Goal: Navigation & Orientation: Find specific page/section

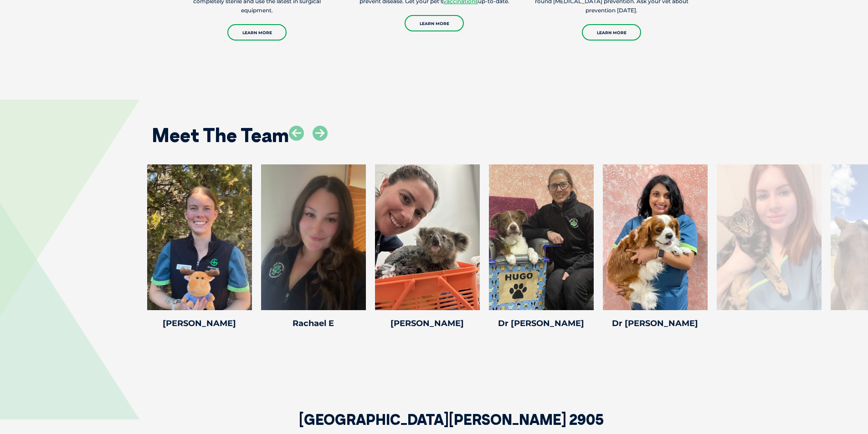
scroll to position [1367, 0]
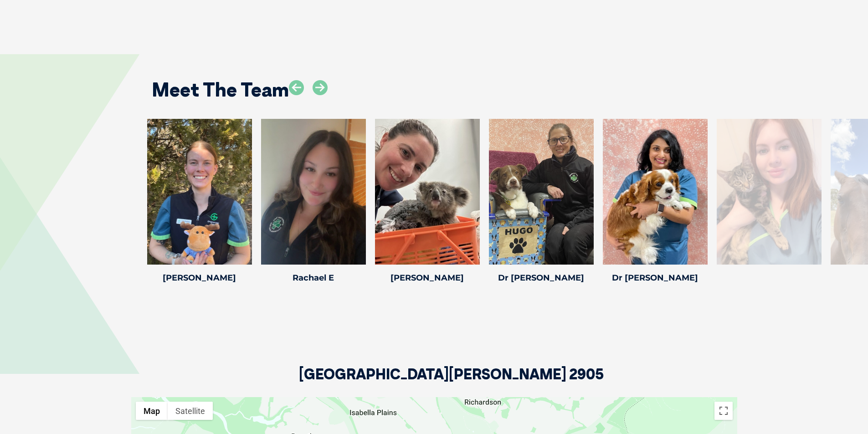
click at [848, 203] on div at bounding box center [882, 192] width 105 height 146
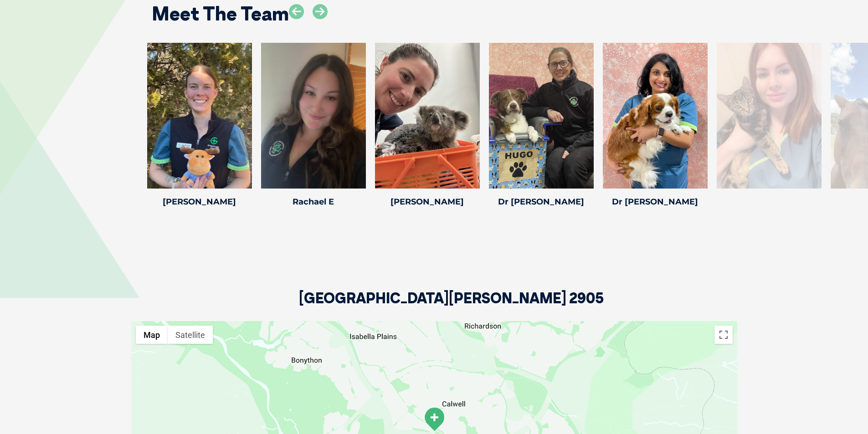
scroll to position [1306, 0]
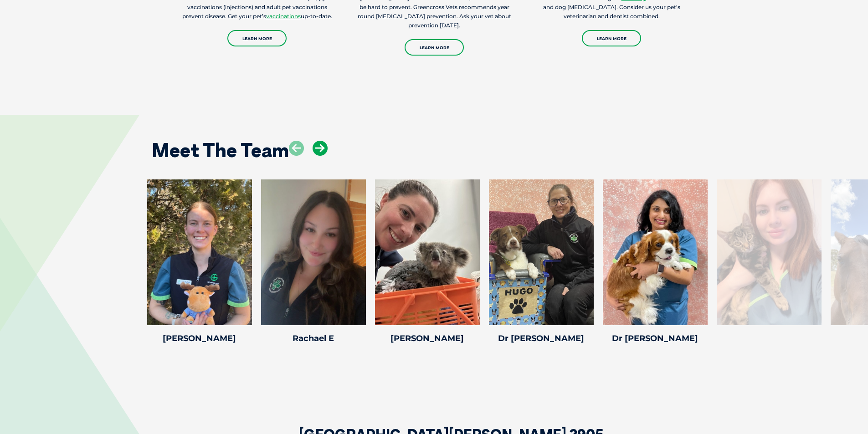
click at [316, 151] on icon at bounding box center [319, 148] width 15 height 15
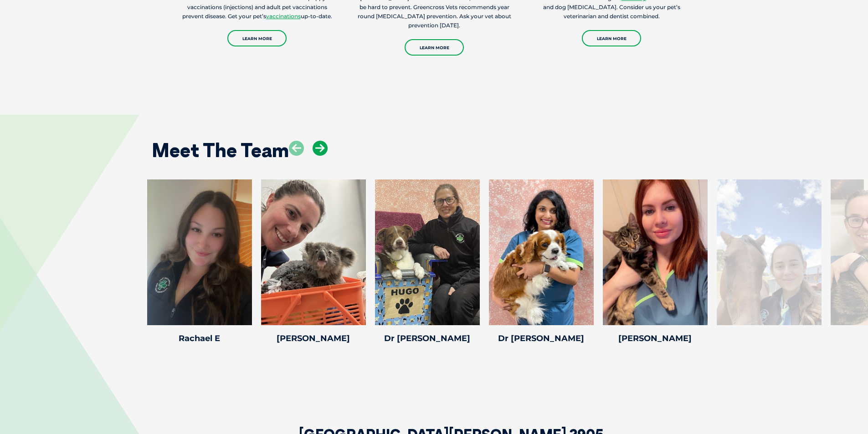
click at [316, 151] on icon at bounding box center [319, 148] width 15 height 15
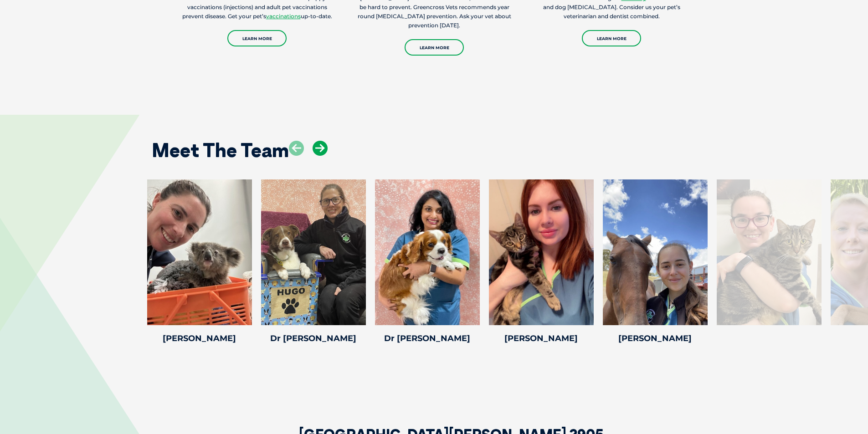
click at [316, 151] on icon at bounding box center [319, 148] width 15 height 15
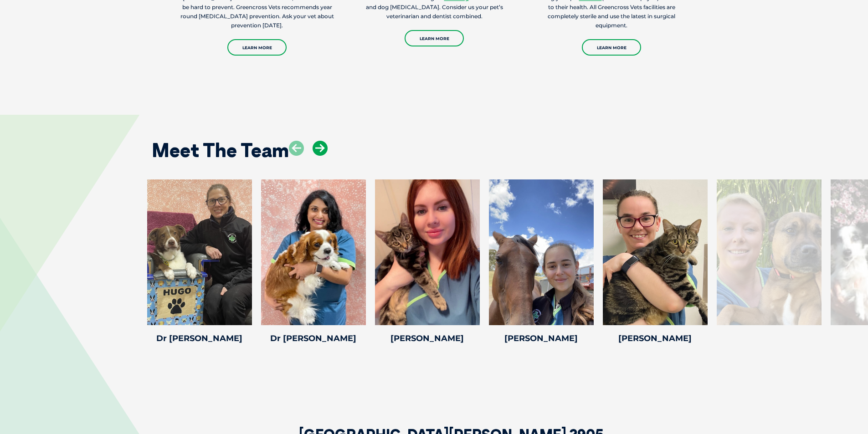
click at [316, 151] on icon at bounding box center [319, 148] width 15 height 15
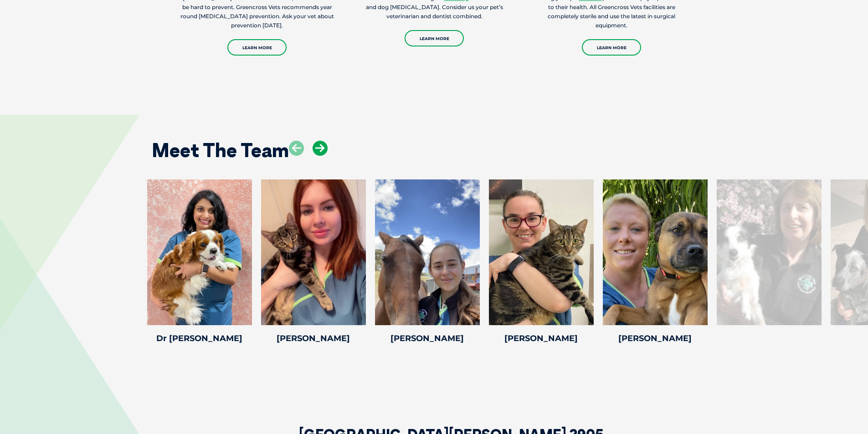
click at [316, 151] on icon at bounding box center [319, 148] width 15 height 15
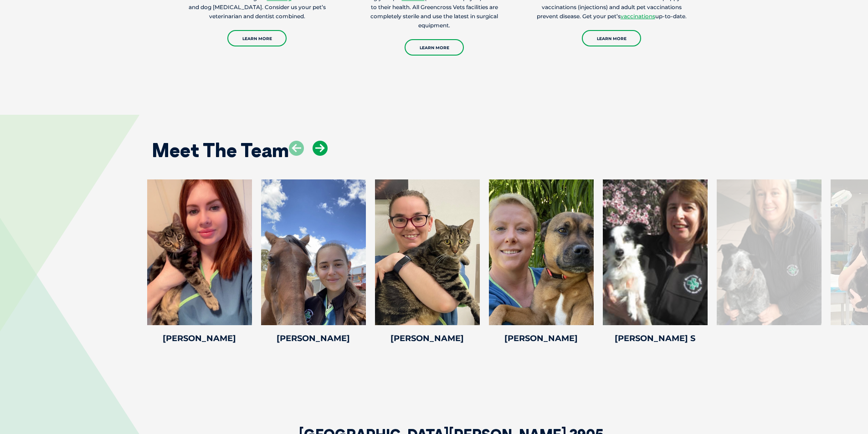
click at [316, 151] on icon at bounding box center [319, 148] width 15 height 15
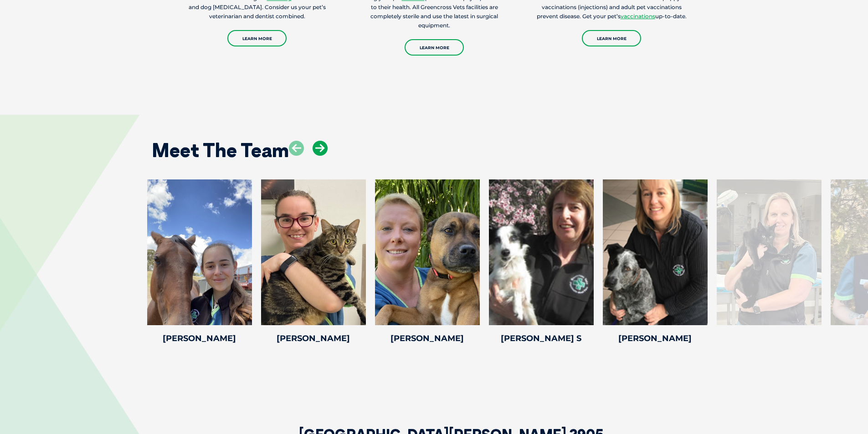
click at [316, 151] on icon at bounding box center [319, 148] width 15 height 15
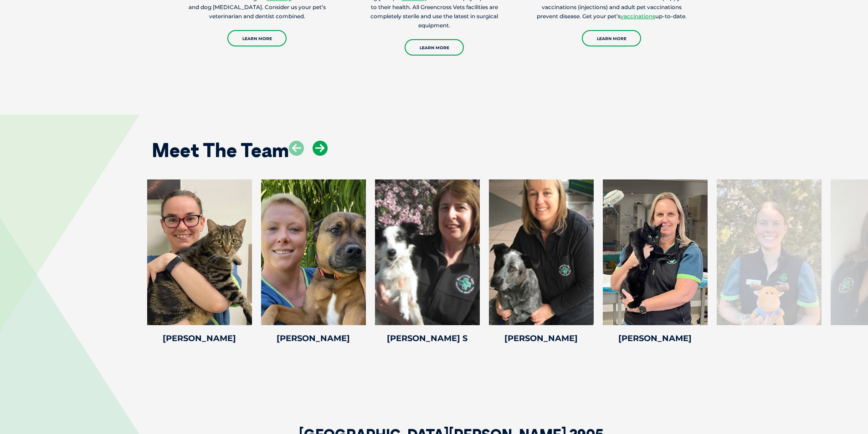
click at [316, 151] on icon at bounding box center [319, 148] width 15 height 15
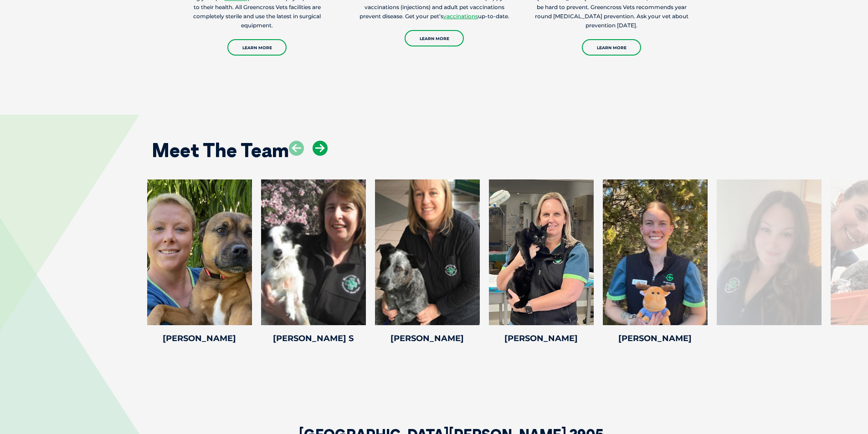
click at [320, 146] on icon at bounding box center [319, 148] width 15 height 15
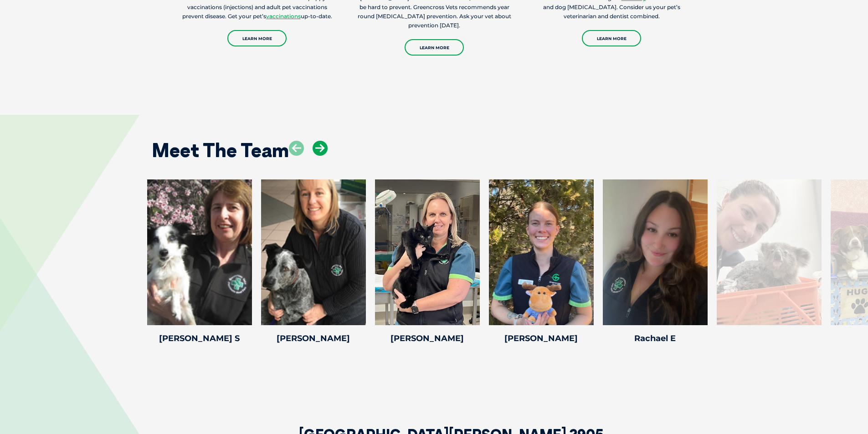
click at [320, 146] on icon at bounding box center [319, 148] width 15 height 15
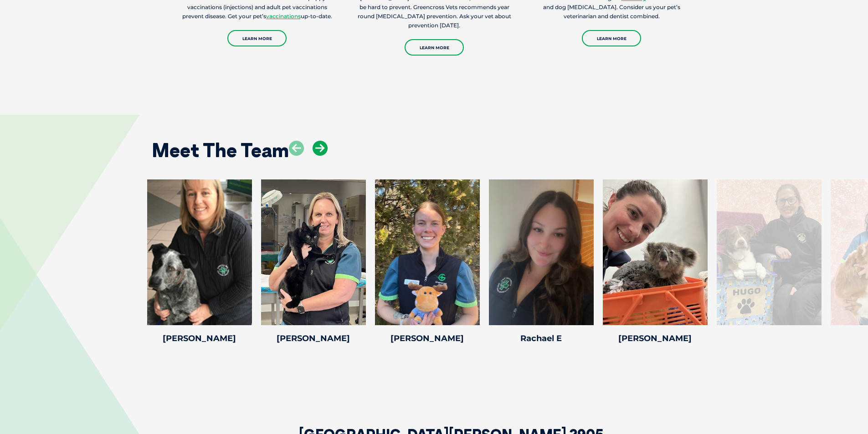
click at [320, 146] on icon at bounding box center [319, 148] width 15 height 15
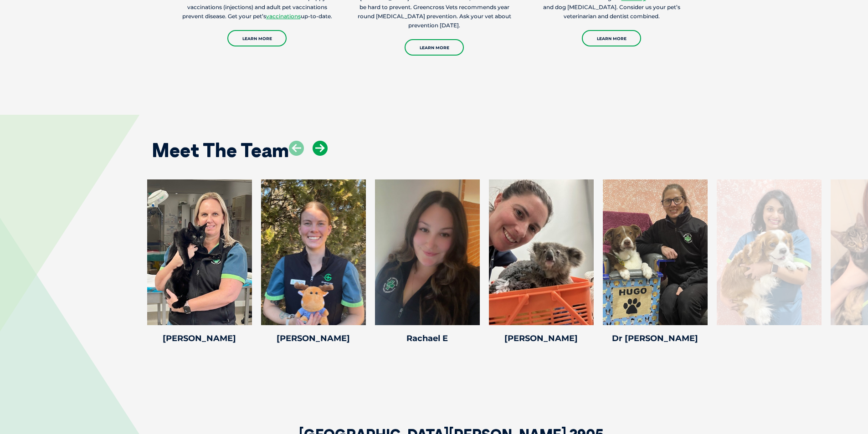
click at [325, 146] on icon at bounding box center [319, 148] width 15 height 15
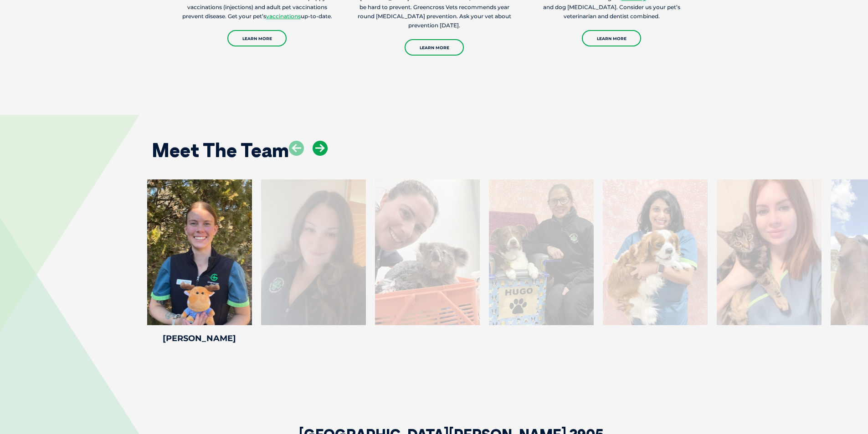
click at [322, 146] on icon at bounding box center [319, 148] width 15 height 15
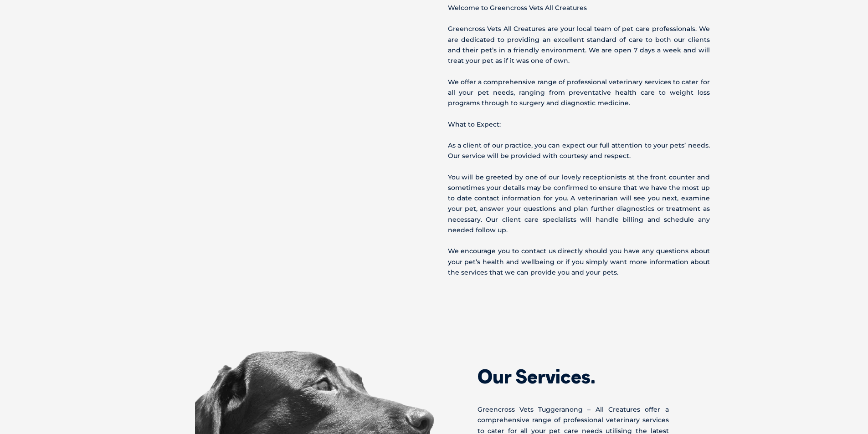
scroll to position [167, 0]
